Goal: Transaction & Acquisition: Purchase product/service

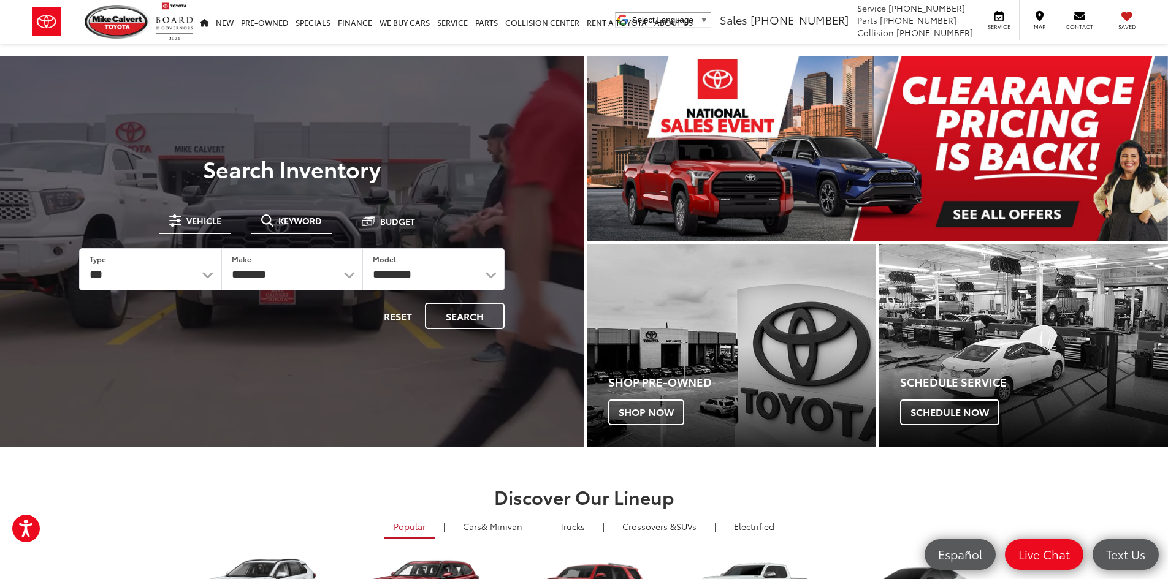
click at [288, 219] on span "Keyword" at bounding box center [300, 220] width 44 height 9
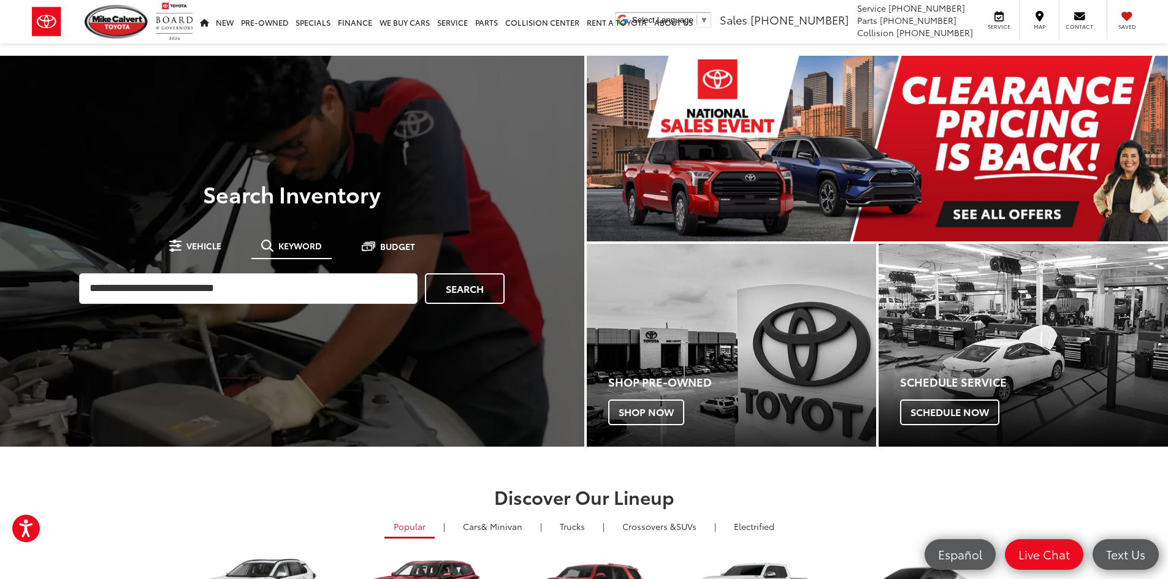
drag, startPoint x: 288, startPoint y: 240, endPoint x: 281, endPoint y: 244, distance: 7.7
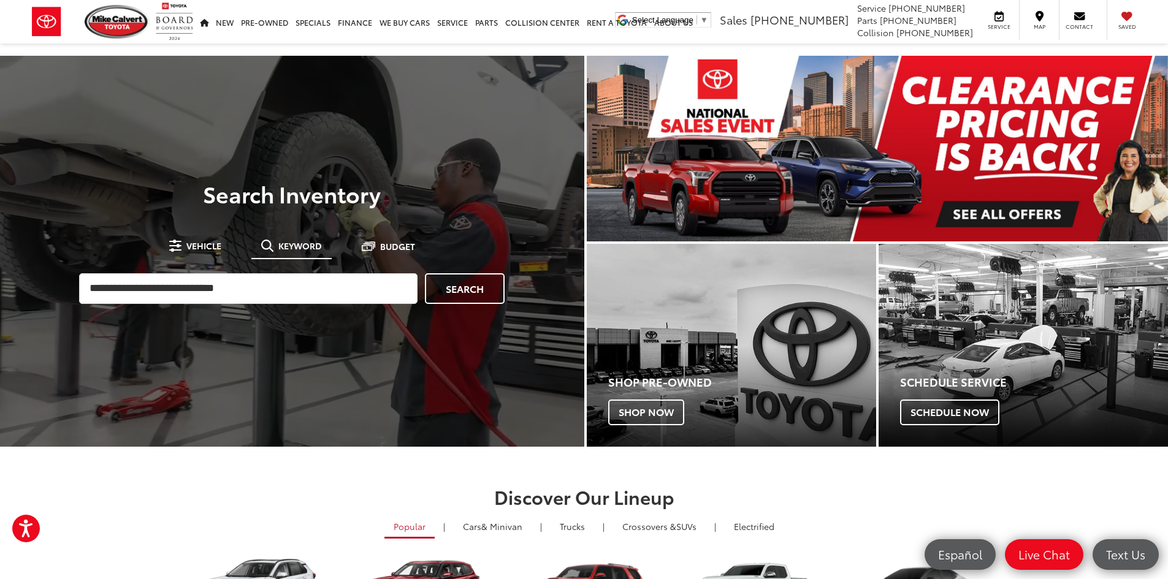
click at [285, 242] on span "Keyword" at bounding box center [300, 246] width 44 height 9
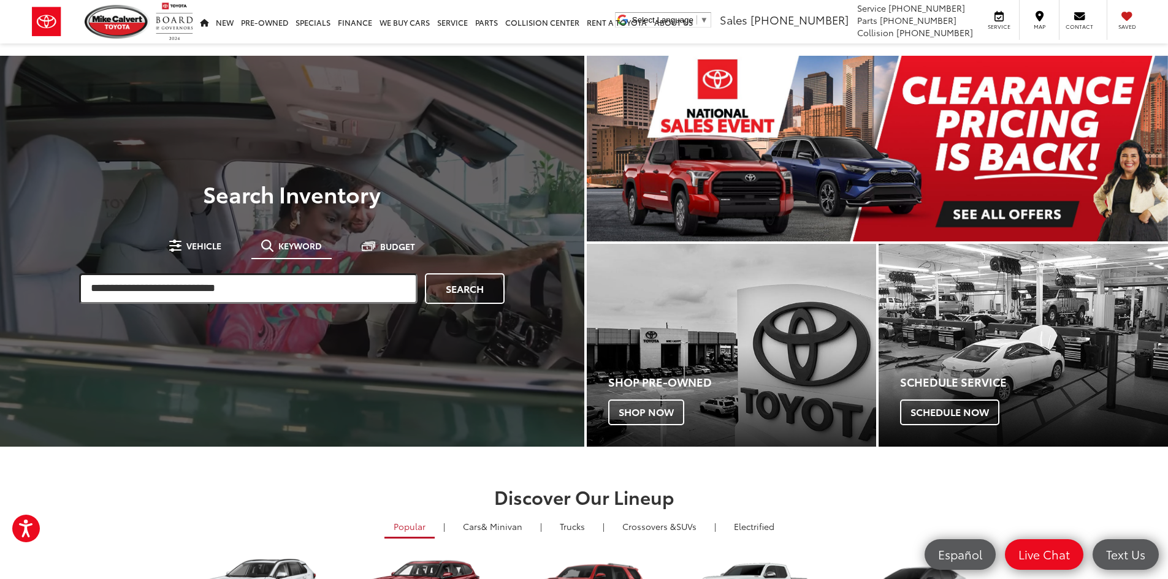
click at [153, 299] on input "search" at bounding box center [248, 288] width 338 height 31
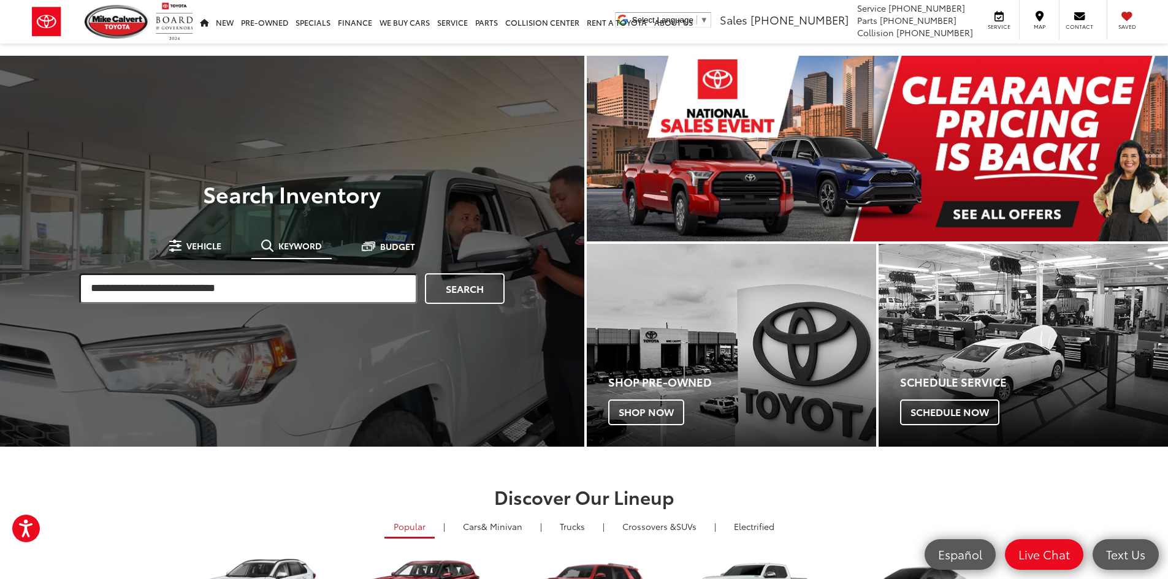
paste input "**********"
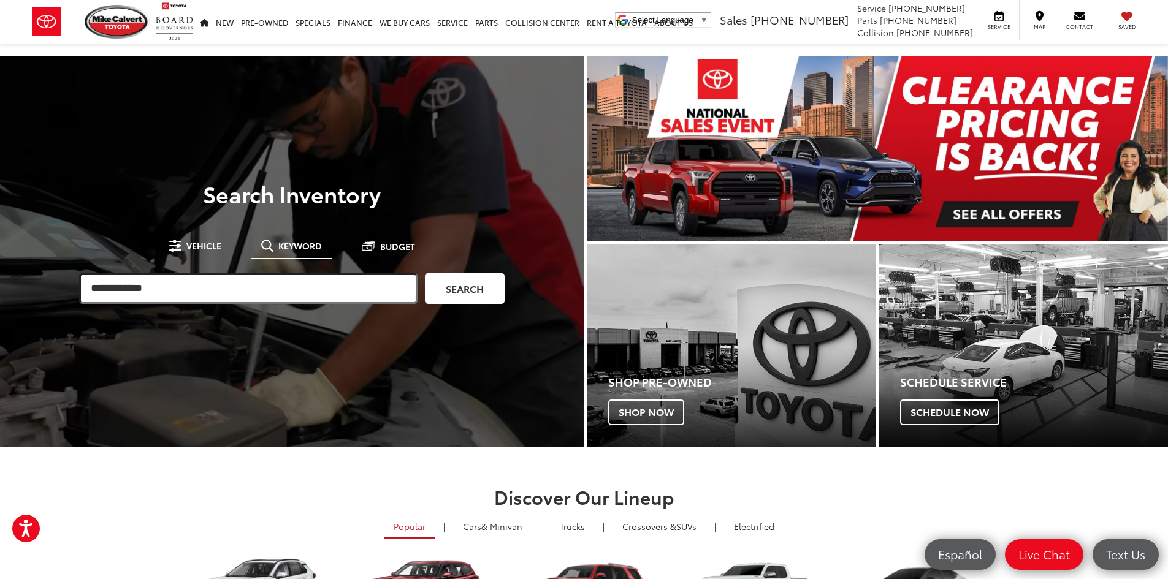
type input "**********"
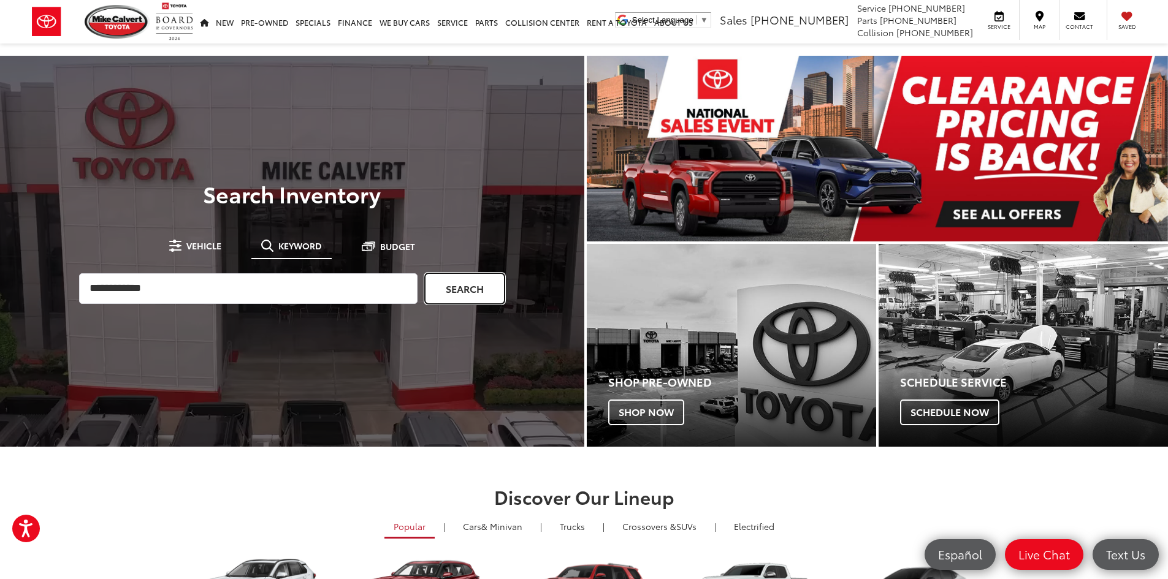
click at [473, 280] on link "Search" at bounding box center [465, 288] width 80 height 31
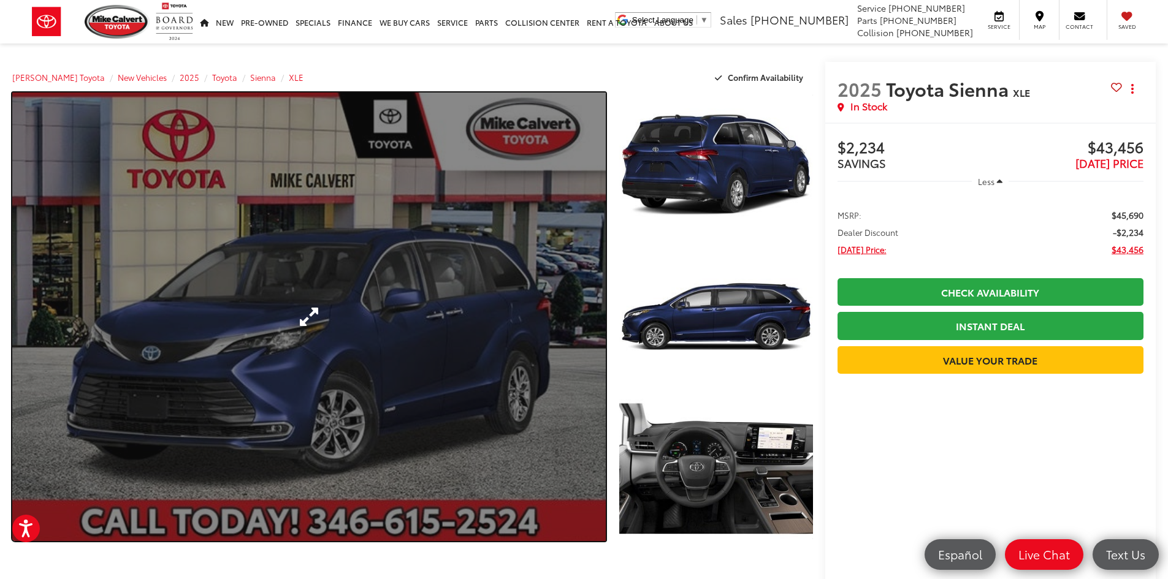
click at [259, 364] on link "Expand Photo 0" at bounding box center [308, 317] width 593 height 449
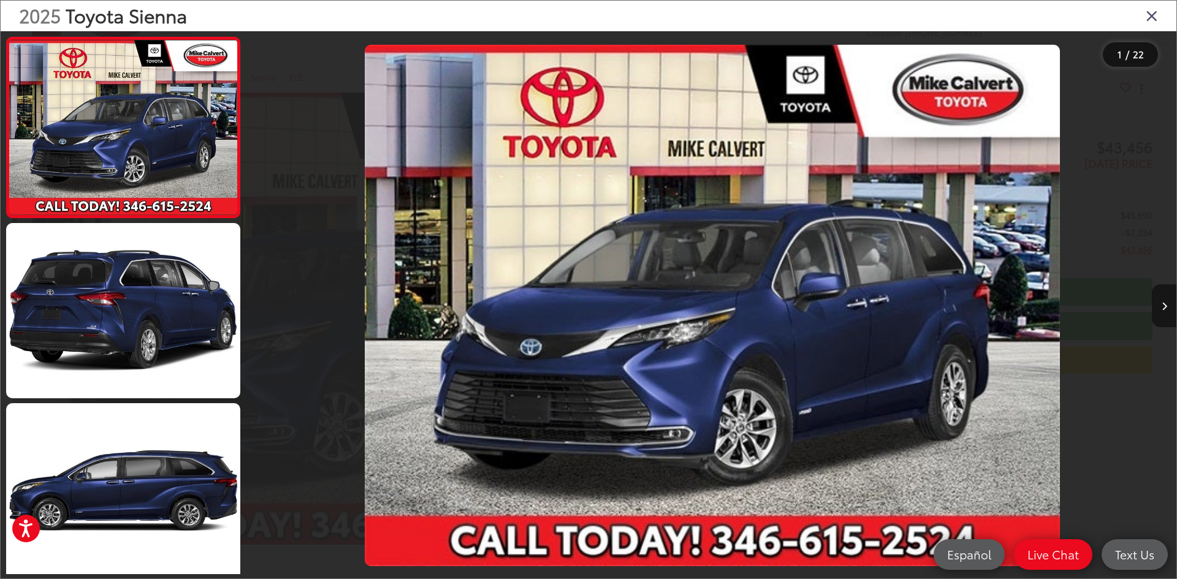
click at [1167, 299] on button "Next image" at bounding box center [1164, 305] width 25 height 43
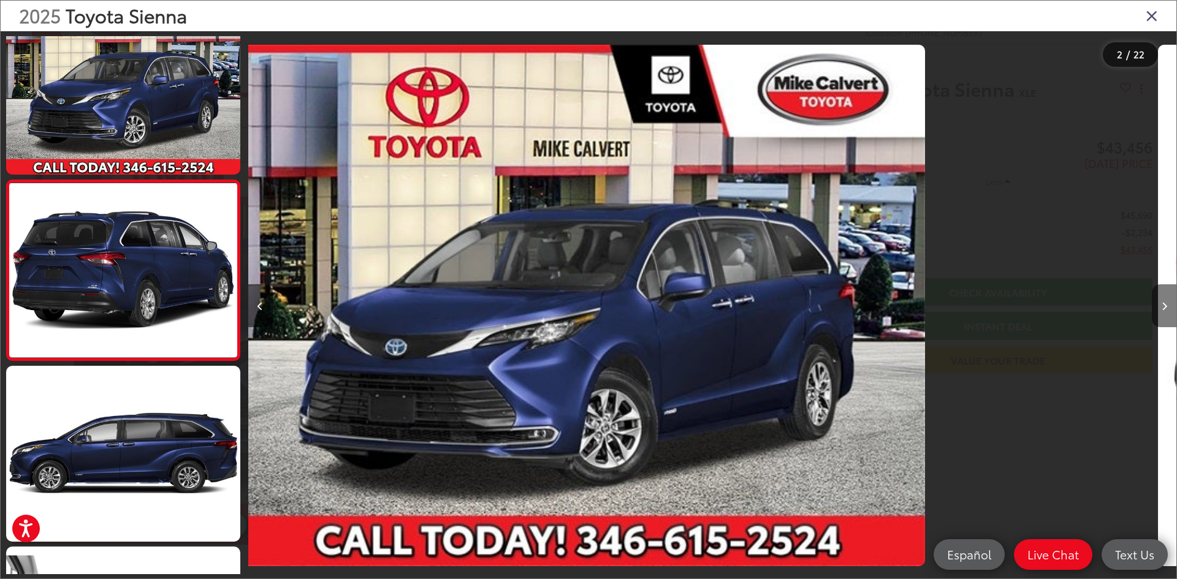
scroll to position [38, 0]
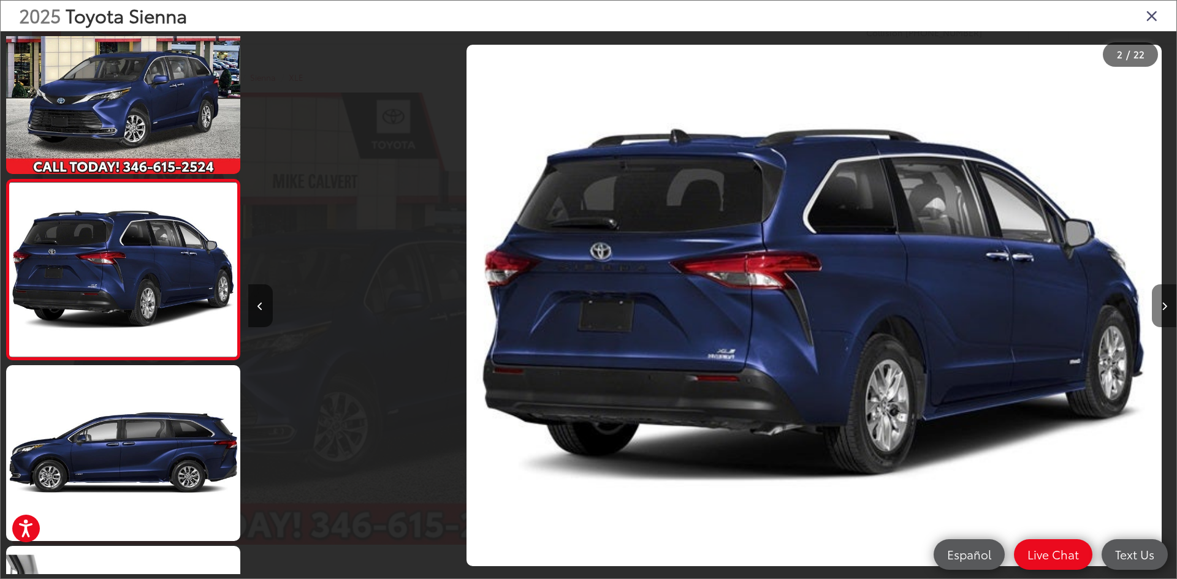
click at [1167, 299] on button "Next image" at bounding box center [1164, 305] width 25 height 43
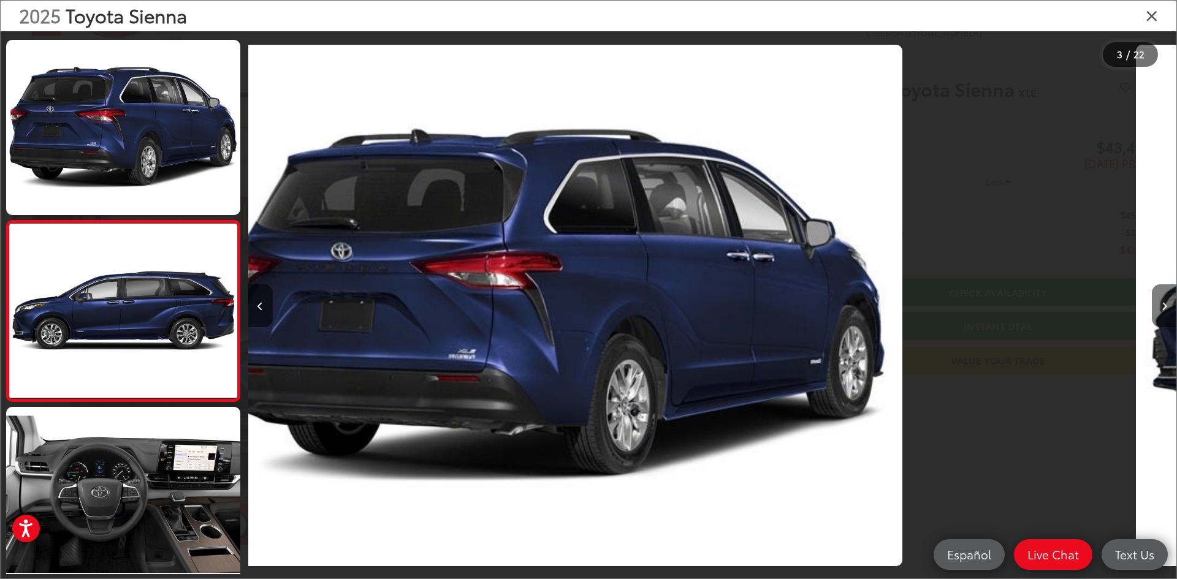
scroll to position [218, 0]
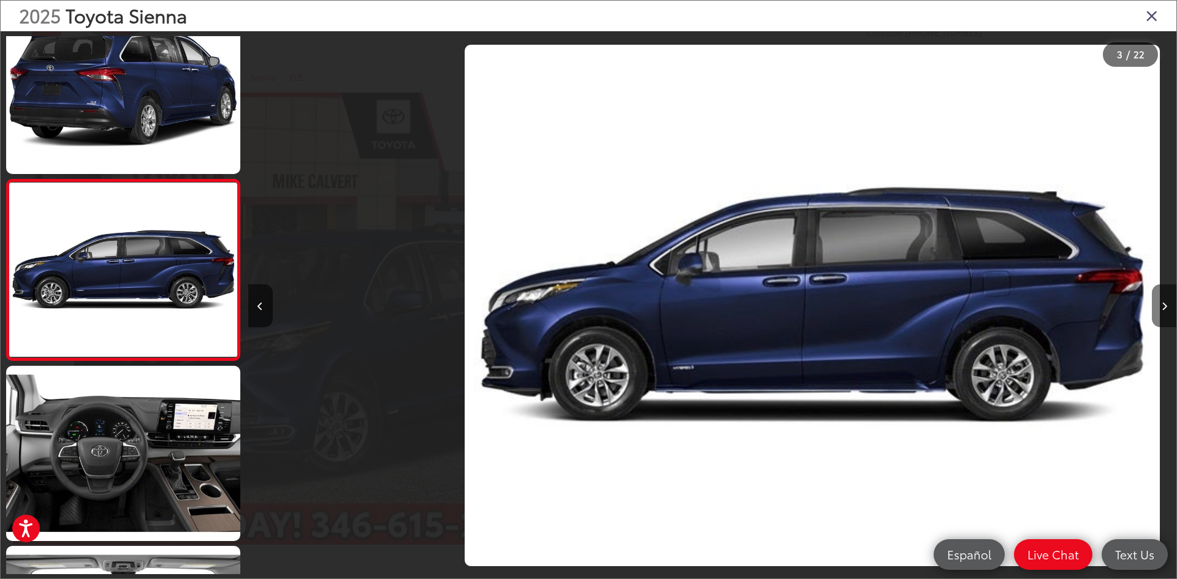
click at [1167, 299] on button "Next image" at bounding box center [1164, 305] width 25 height 43
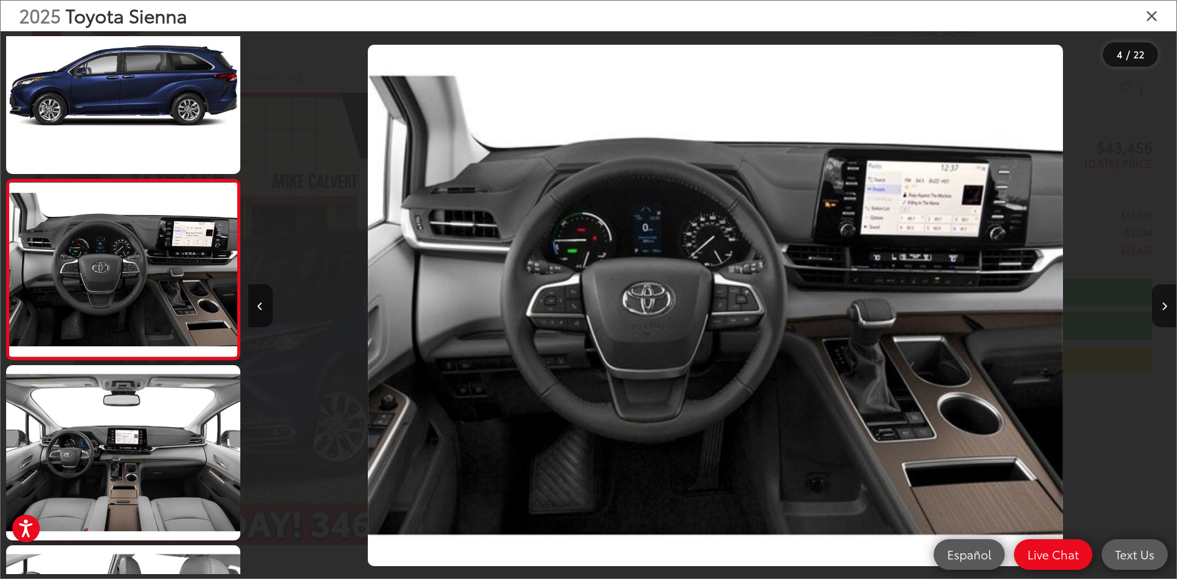
scroll to position [0, 2785]
